Goal: Task Accomplishment & Management: Use online tool/utility

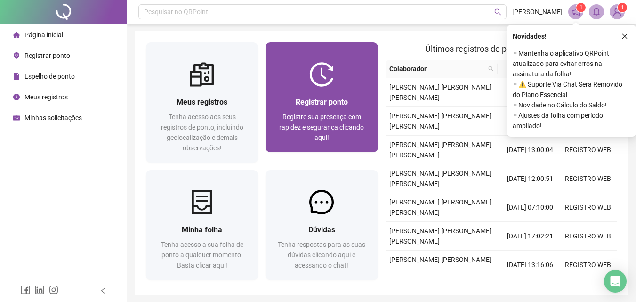
click at [317, 95] on div "Registrar ponto Registre sua presença com rapidez e segurança clicando aqui!" at bounding box center [322, 119] width 112 height 65
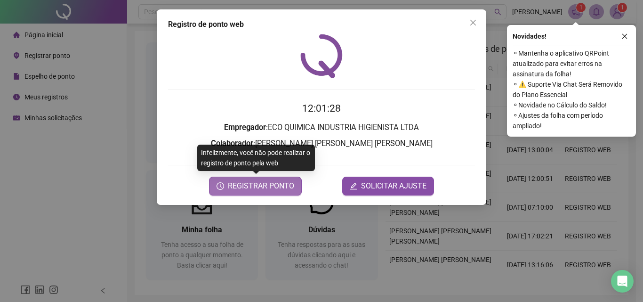
click at [257, 187] on span "REGISTRAR PONTO" at bounding box center [261, 185] width 66 height 11
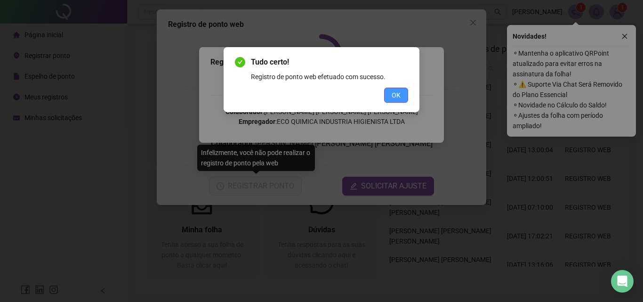
click at [393, 94] on span "OK" at bounding box center [396, 95] width 9 height 10
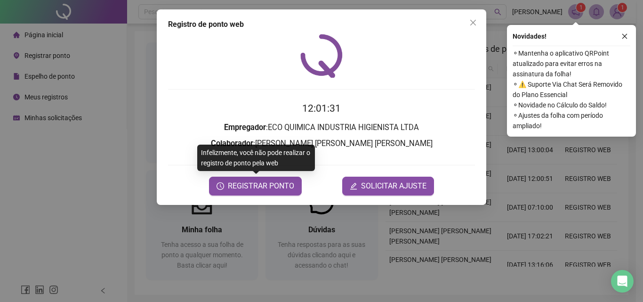
click at [619, 16] on div "Registro de ponto web 12:01:31 Empregador : ECO QUIMICA INDUSTRIA HIGIENISTA LT…" at bounding box center [321, 151] width 643 height 302
click at [619, 15] on img at bounding box center [618, 12] width 14 height 14
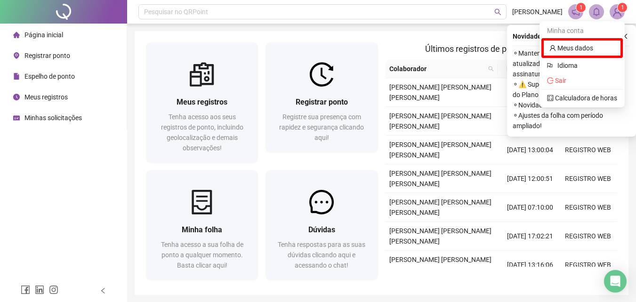
click at [619, 15] on img at bounding box center [618, 12] width 14 height 14
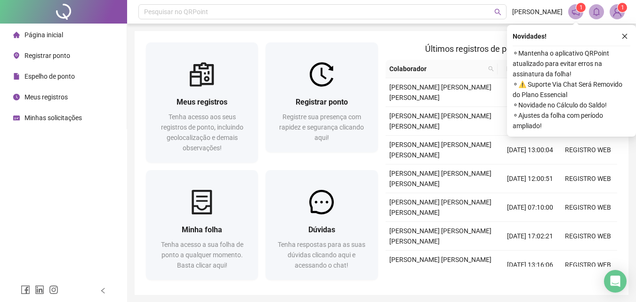
click at [614, 13] on img at bounding box center [618, 12] width 14 height 14
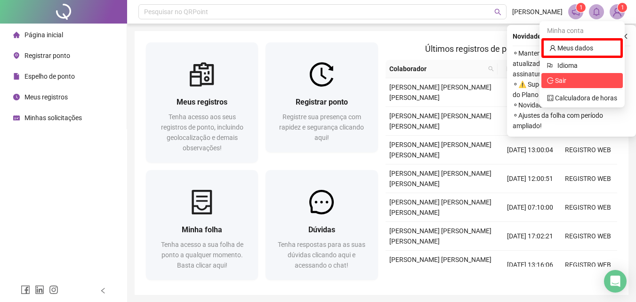
click at [574, 78] on span "Sair" at bounding box center [582, 80] width 70 height 10
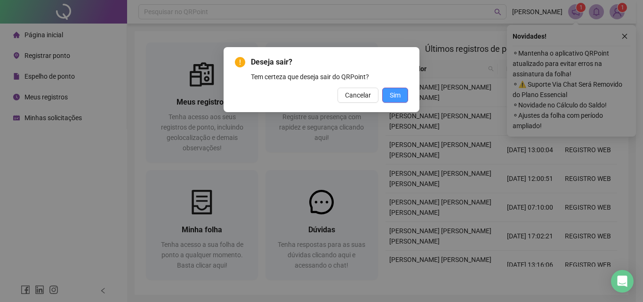
click at [405, 91] on button "Sim" at bounding box center [396, 95] width 26 height 15
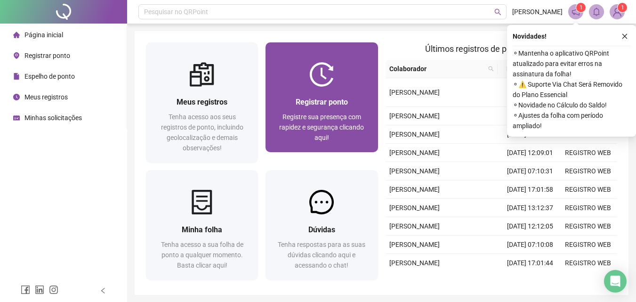
click at [335, 128] on span "Registre sua presença com rapidez e segurança clicando aqui!" at bounding box center [321, 127] width 85 height 28
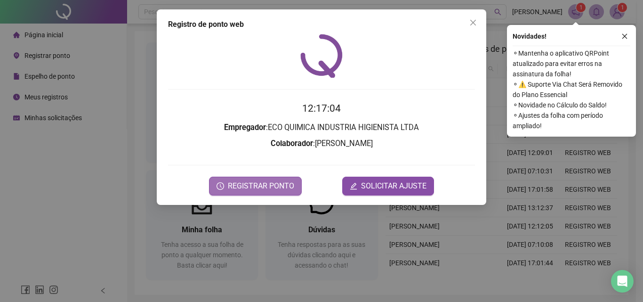
click at [279, 186] on span "REGISTRAR PONTO" at bounding box center [261, 185] width 66 height 11
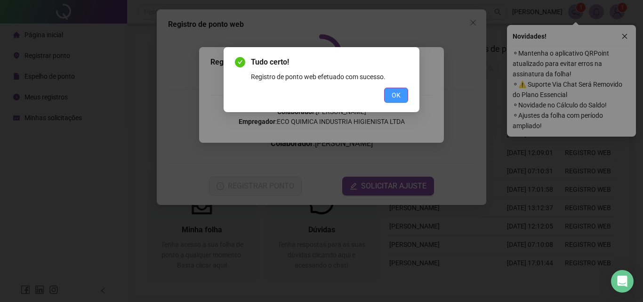
click at [389, 97] on button "OK" at bounding box center [396, 95] width 24 height 15
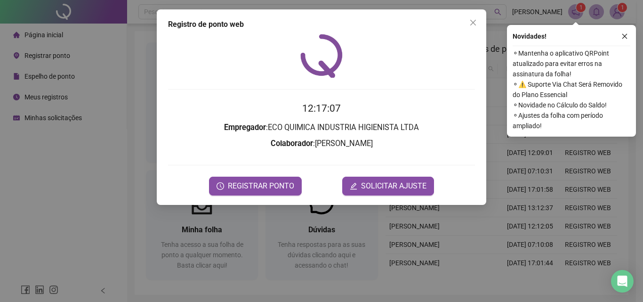
click at [614, 9] on div "Registro de ponto web 12:17:07 Empregador : ECO QUIMICA INDUSTRIA HIGIENISTA LT…" at bounding box center [321, 151] width 643 height 302
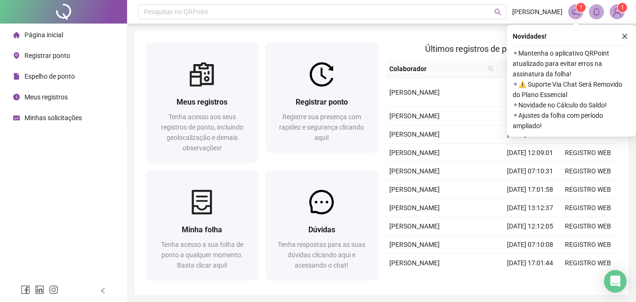
click at [614, 9] on img at bounding box center [618, 12] width 14 height 14
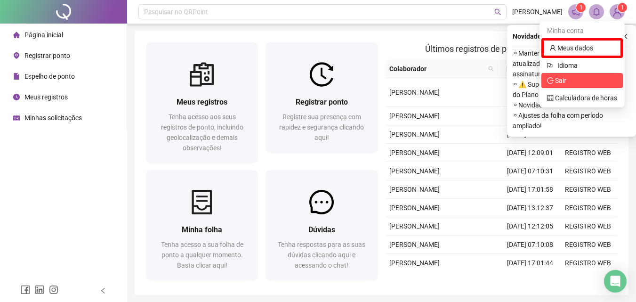
click at [562, 78] on span "Sair" at bounding box center [560, 81] width 11 height 8
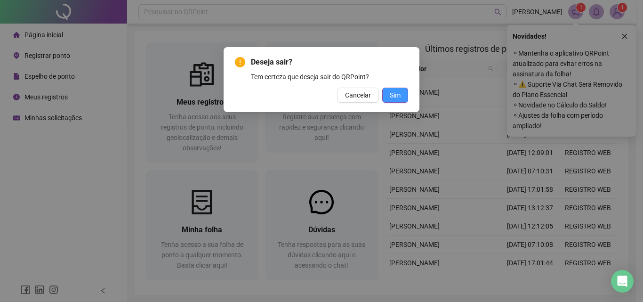
click at [401, 92] on button "Sim" at bounding box center [396, 95] width 26 height 15
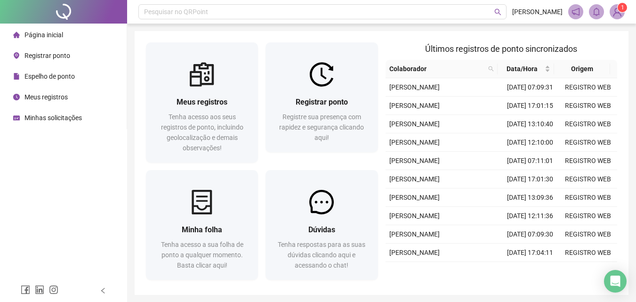
click at [336, 99] on span "Registrar ponto" at bounding box center [322, 102] width 52 height 9
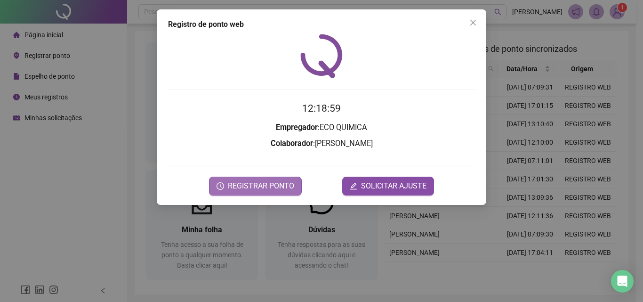
click at [259, 188] on span "REGISTRAR PONTO" at bounding box center [261, 185] width 66 height 11
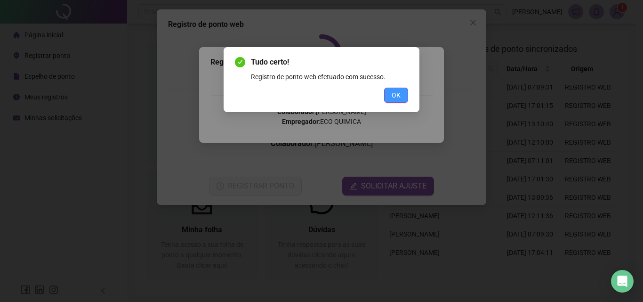
click at [399, 96] on span "OK" at bounding box center [396, 95] width 9 height 10
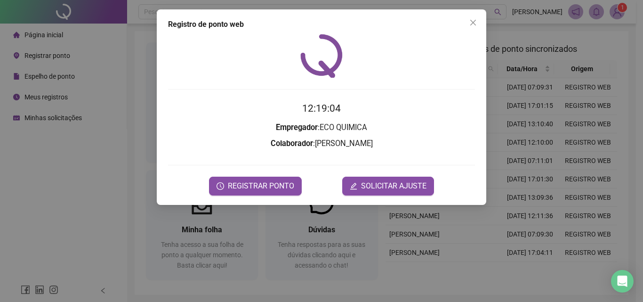
click at [622, 12] on div "Registro de ponto web 12:19:04 Empregador : ECO QUIMICA Colaborador : [PERSON_N…" at bounding box center [321, 151] width 643 height 302
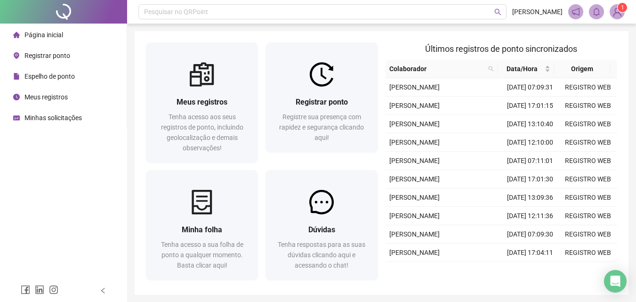
click at [622, 12] on span "1" at bounding box center [622, 7] width 3 height 9
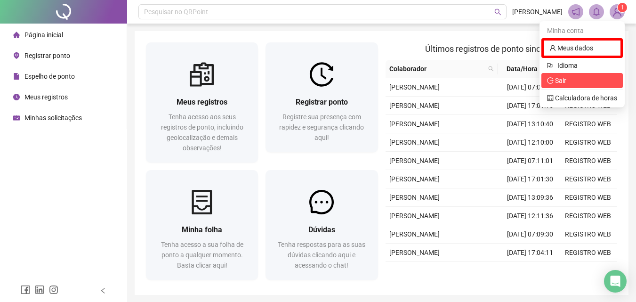
click at [590, 79] on span "Sair" at bounding box center [582, 80] width 70 height 10
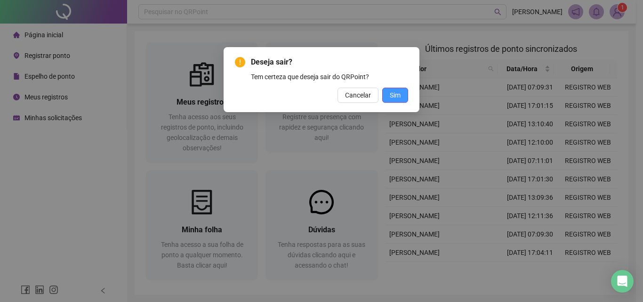
click at [395, 91] on span "Sim" at bounding box center [395, 95] width 11 height 10
